Goal: Book appointment/travel/reservation

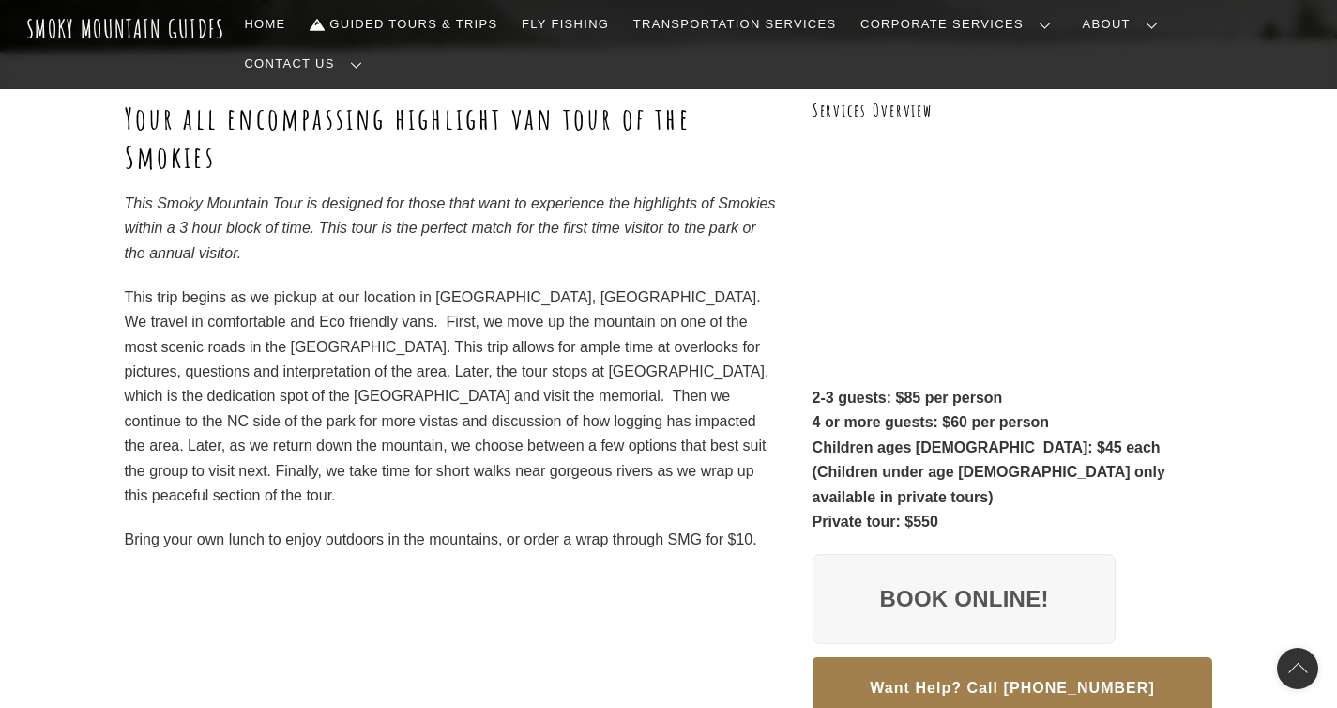
scroll to position [252, 0]
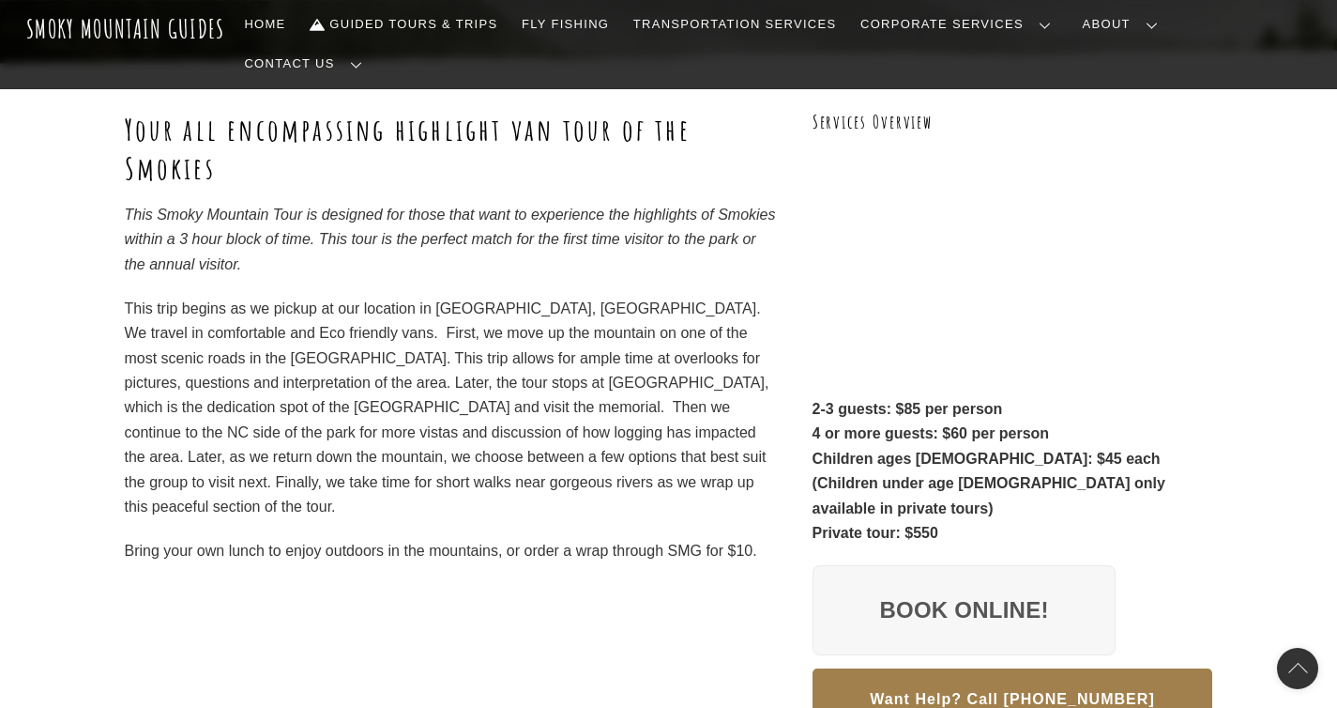
click at [0, 0] on link "Our Story" at bounding box center [0, 0] width 0 height 0
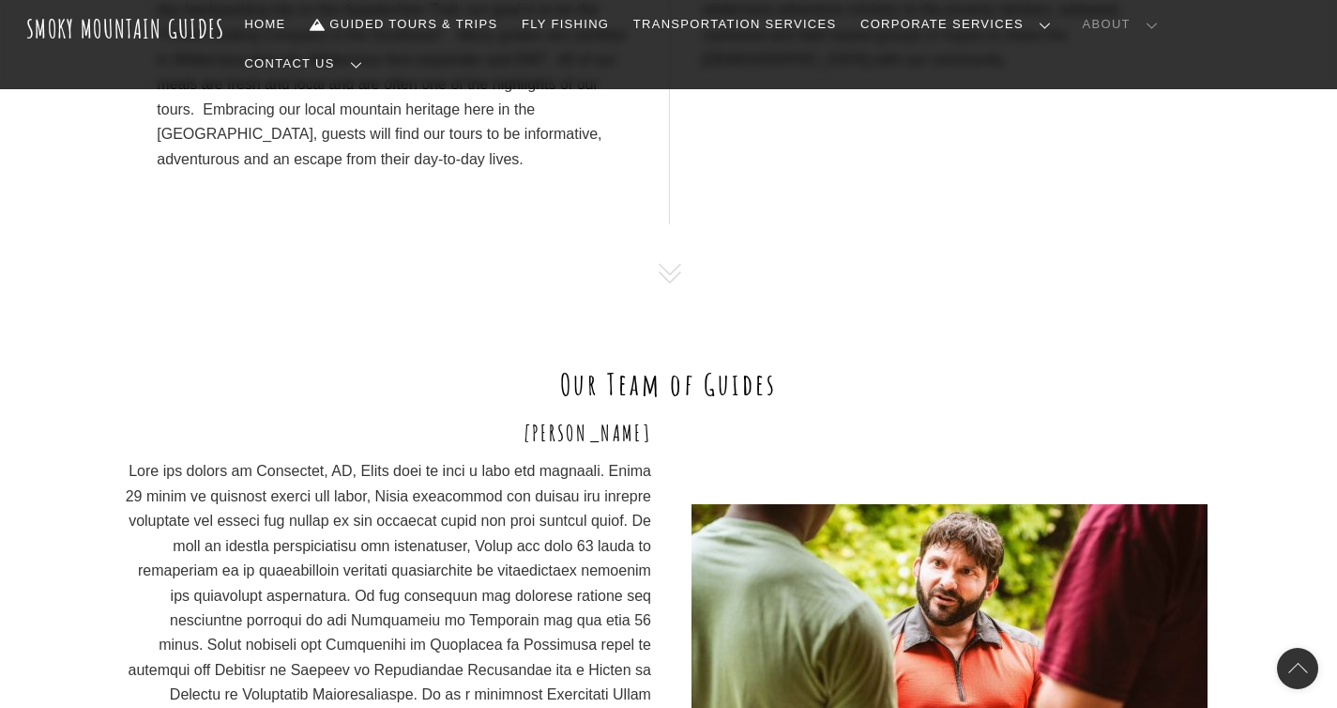
scroll to position [1326, 0]
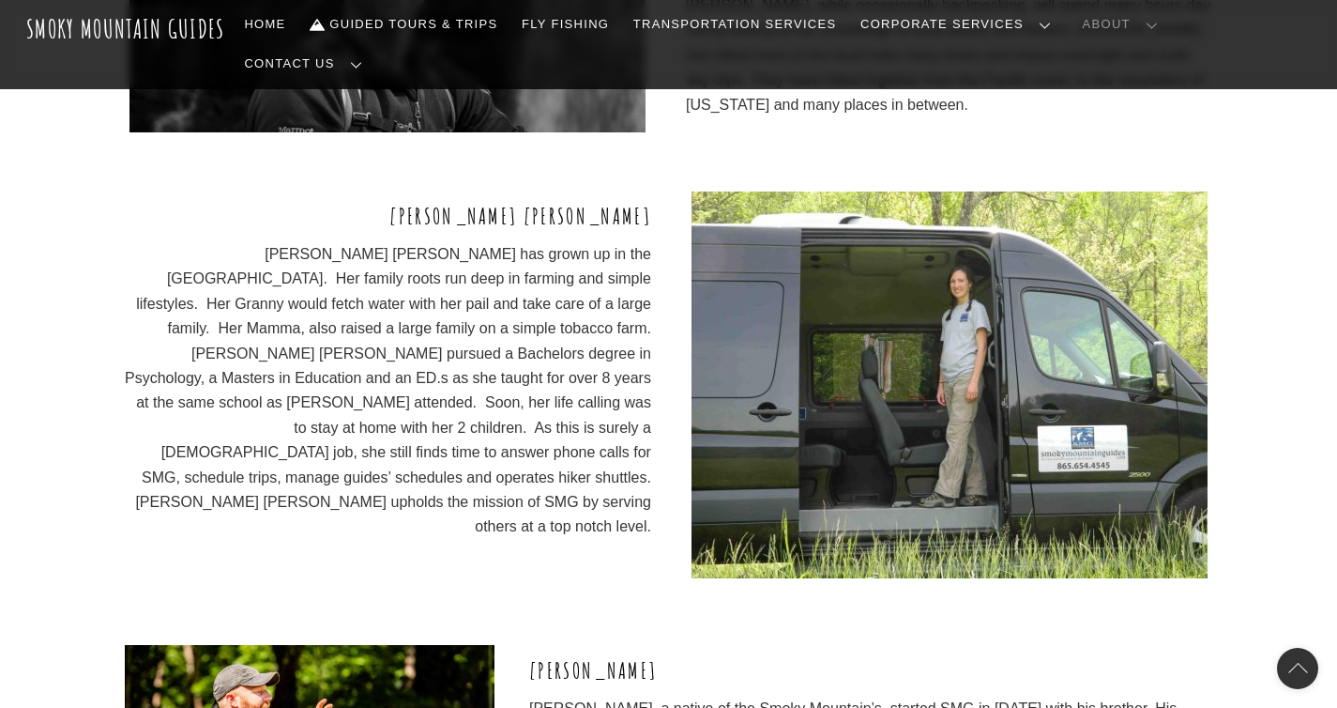
scroll to position [2249, 0]
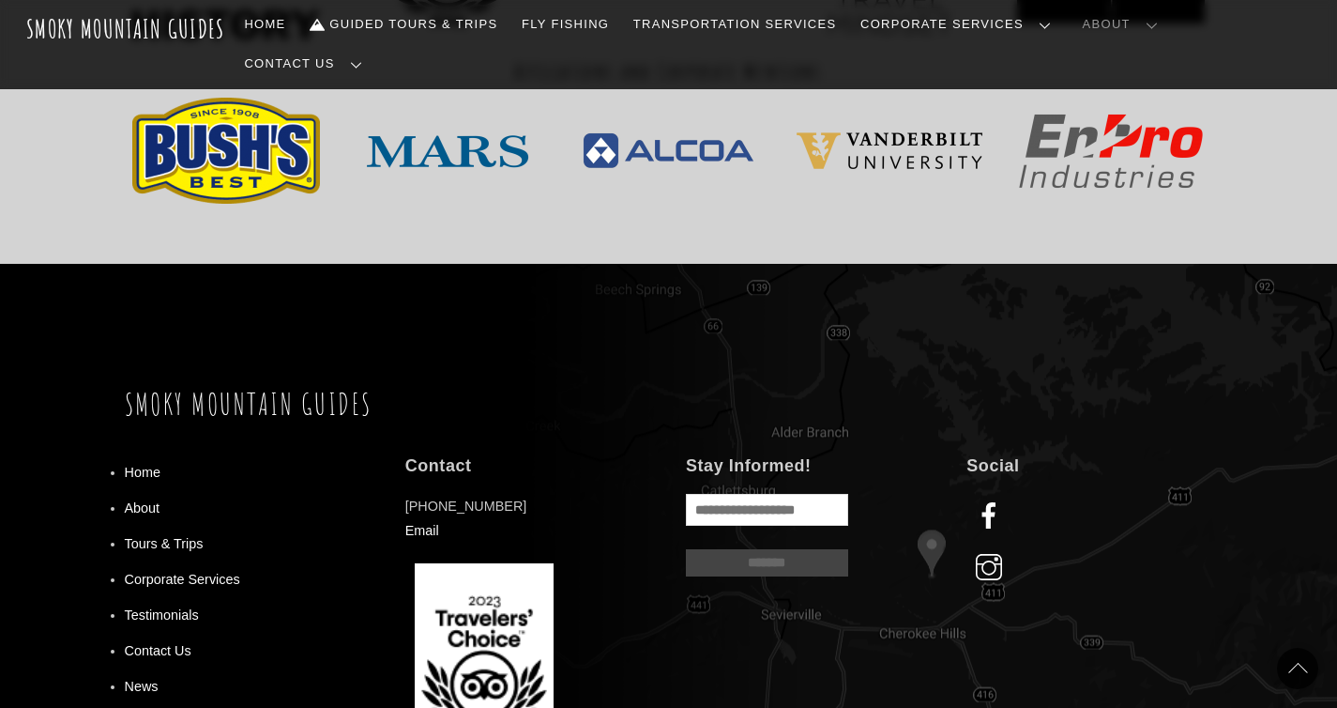
scroll to position [6633, 0]
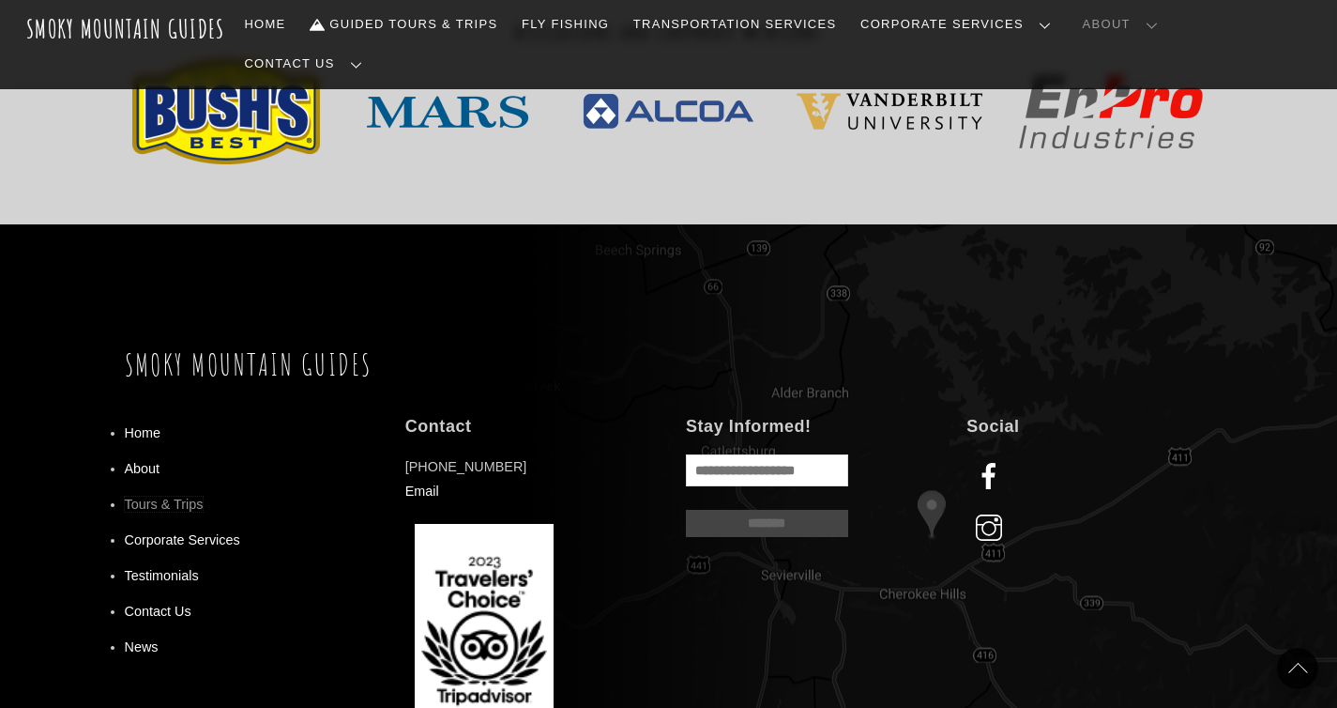
click at [143, 496] on link "Tours & Trips" at bounding box center [164, 503] width 79 height 15
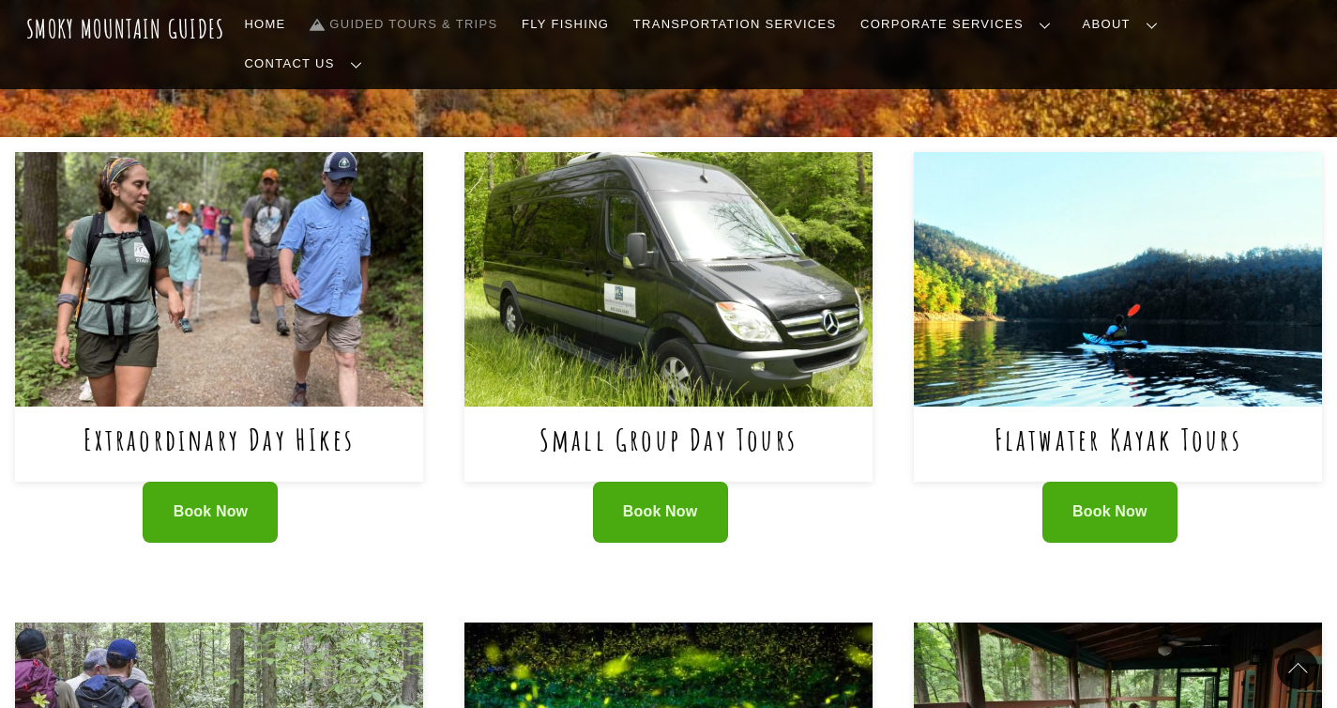
scroll to position [707, 0]
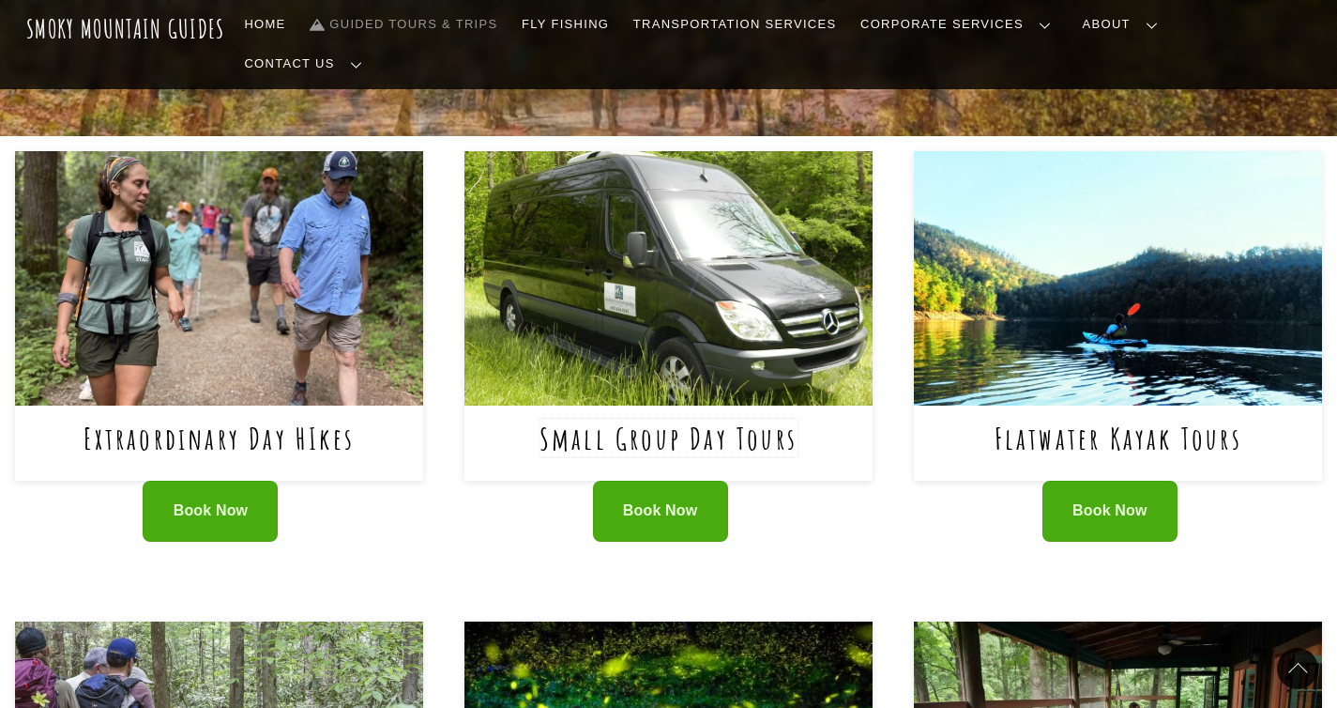
click at [664, 419] on link "Small Group Day Tours" at bounding box center [669, 438] width 258 height 38
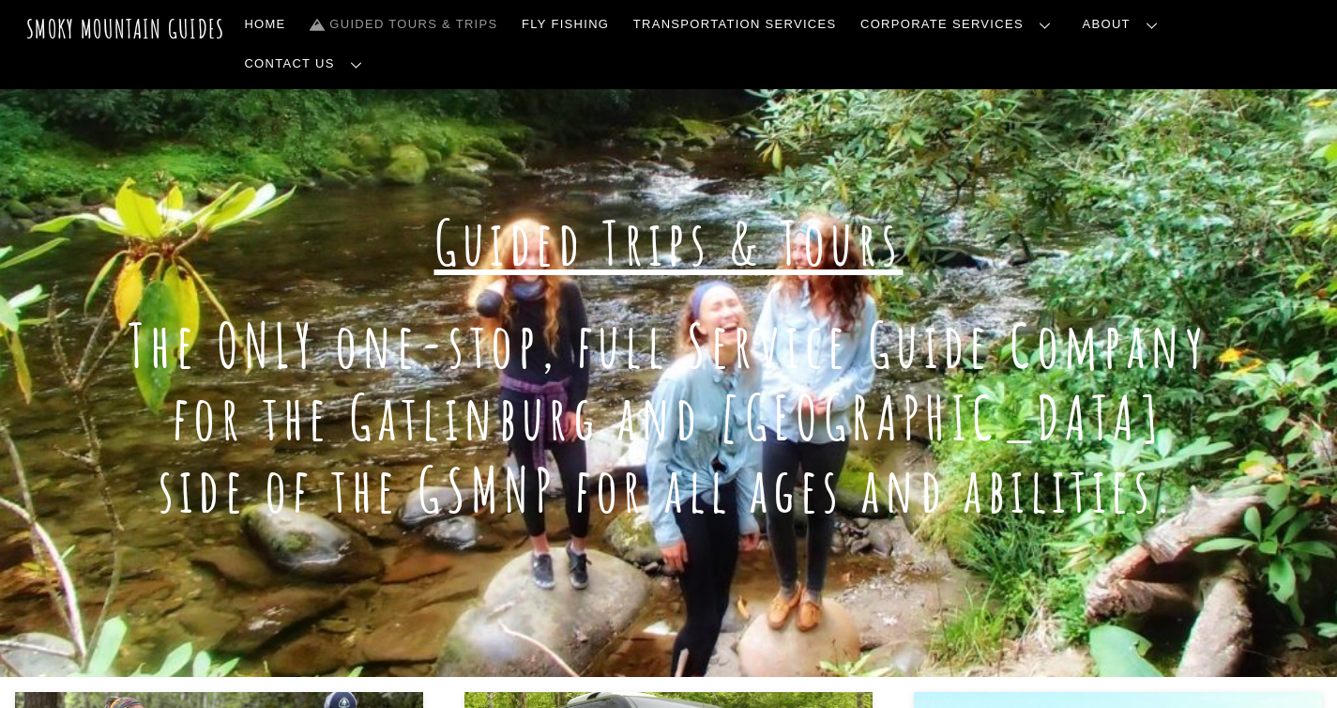
scroll to position [0, 0]
